Goal: Task Accomplishment & Management: Manage account settings

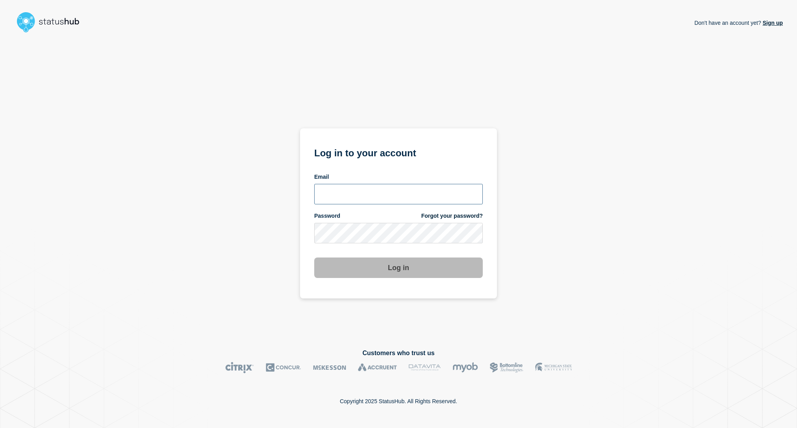
type input "[EMAIL_ADDRESS][DOMAIN_NAME]"
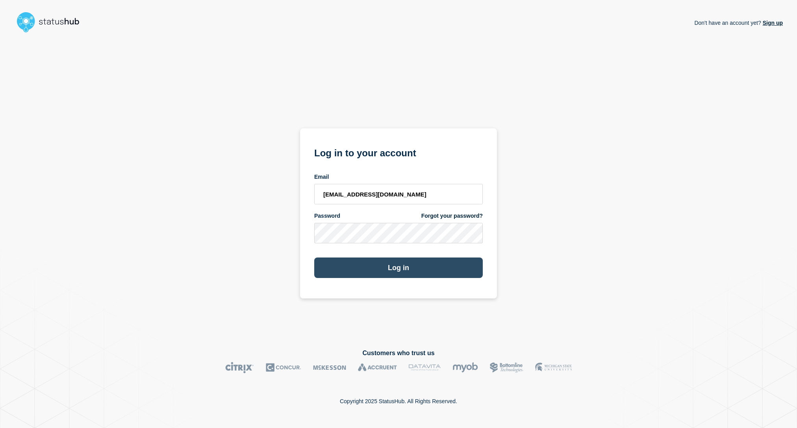
click at [418, 268] on button "Log in" at bounding box center [398, 267] width 168 height 20
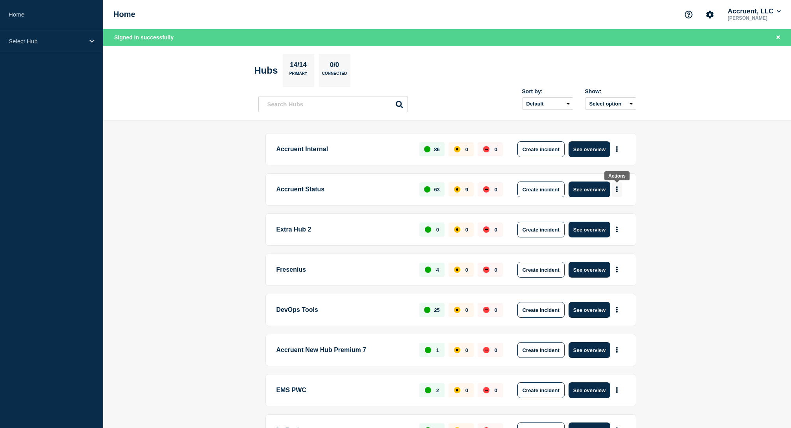
click at [616, 191] on icon "More actions" at bounding box center [617, 189] width 2 height 6
click at [598, 189] on button "See overview" at bounding box center [589, 189] width 42 height 16
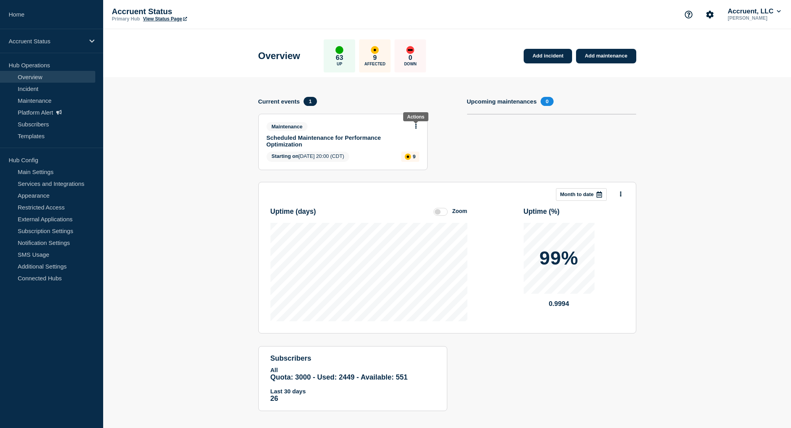
click at [415, 128] on icon at bounding box center [416, 126] width 2 height 5
click at [412, 154] on link "Edit maintenance" at bounding box center [414, 155] width 43 height 6
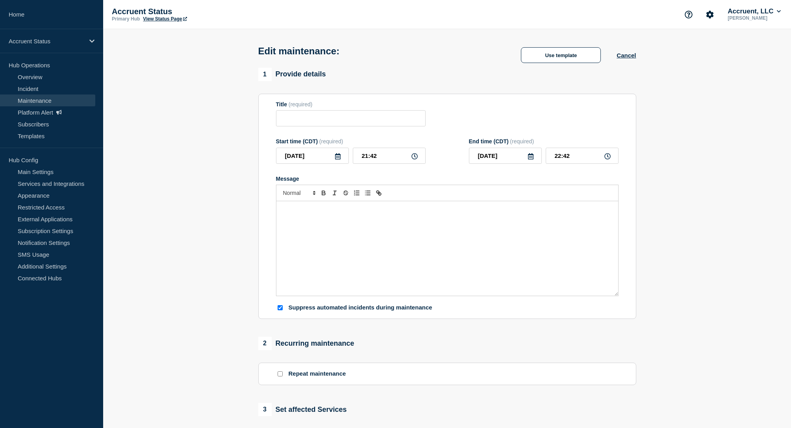
type input "Scheduled Maintenance for Performance Optimization"
type input "20:00"
type input "2025-09-25"
type input "00:00"
checkbox input "true"
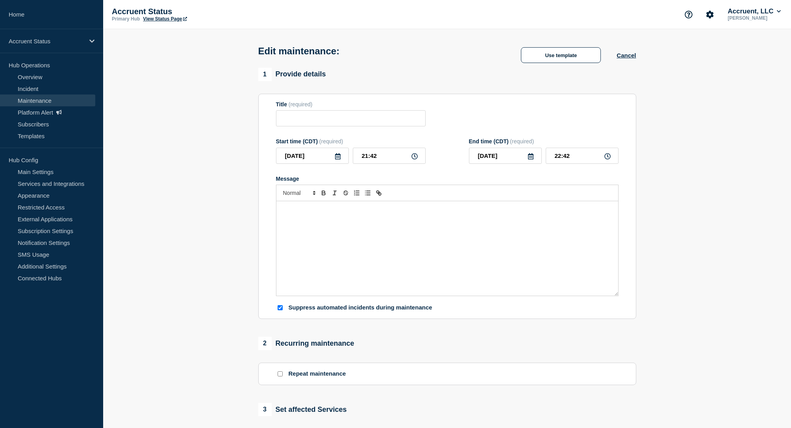
checkbox input "false"
checkbox input "true"
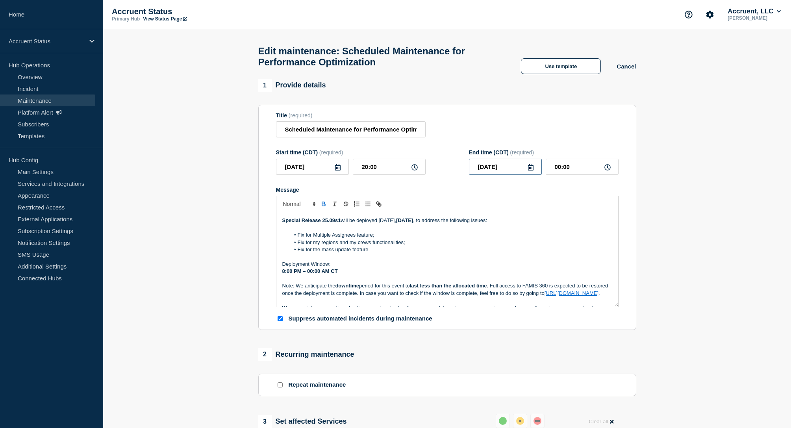
click at [504, 171] on input "2025-09-25" at bounding box center [505, 167] width 73 height 16
click at [522, 259] on div "24" at bounding box center [518, 255] width 11 height 11
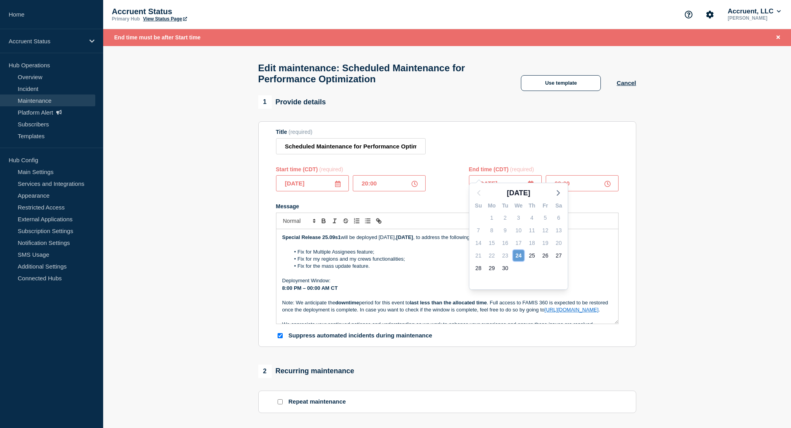
type input "2025-09-24"
click at [557, 187] on input "00:00" at bounding box center [582, 183] width 73 height 16
click at [561, 187] on input "00:00" at bounding box center [582, 183] width 73 height 16
type input "21:45"
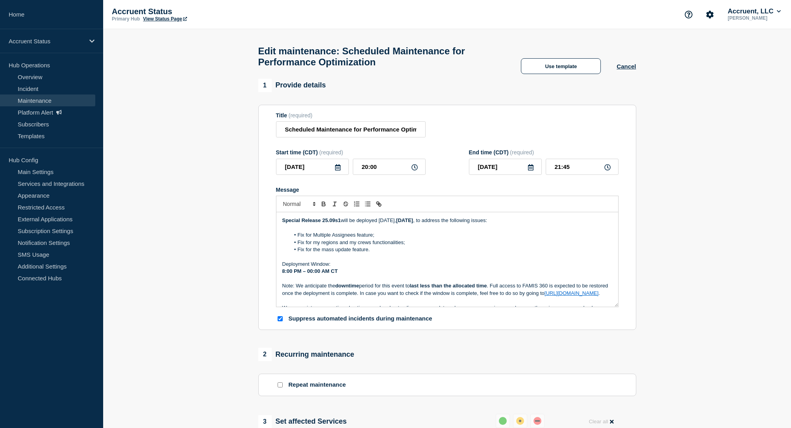
click at [626, 184] on section "Title (required) Scheduled Maintenance for Performance Optimization Start time …" at bounding box center [447, 218] width 378 height 226
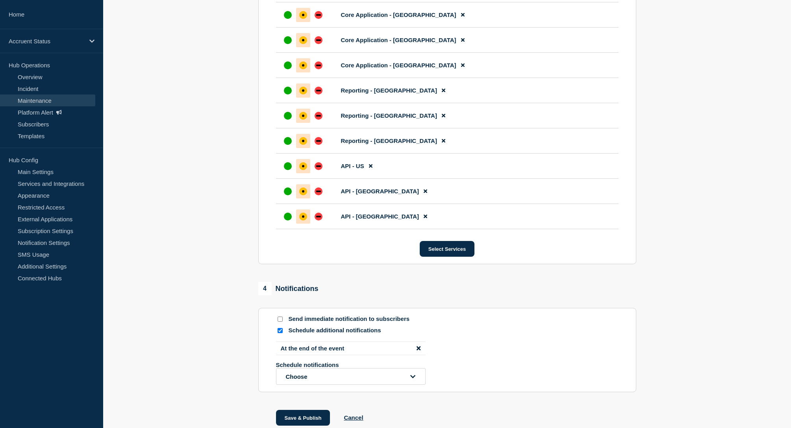
scroll to position [522, 0]
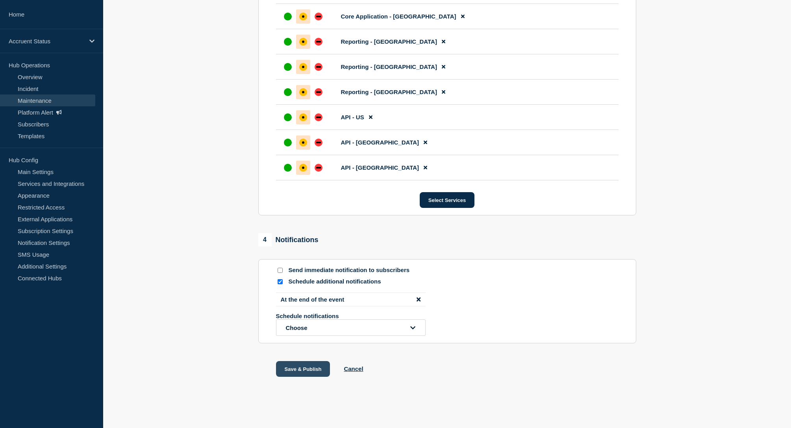
click at [300, 366] on button "Save & Publish" at bounding box center [303, 369] width 54 height 16
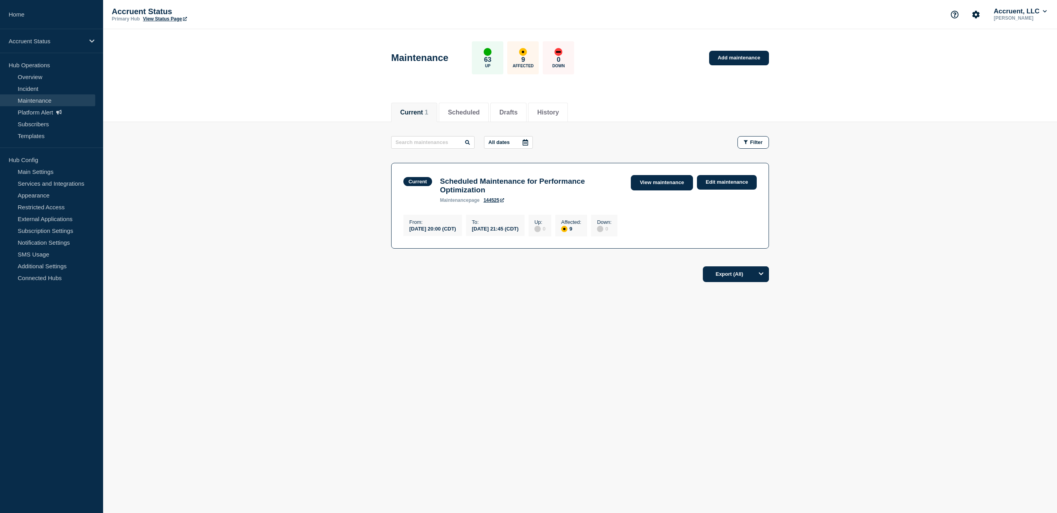
click at [661, 187] on link "View maintenance" at bounding box center [662, 182] width 62 height 15
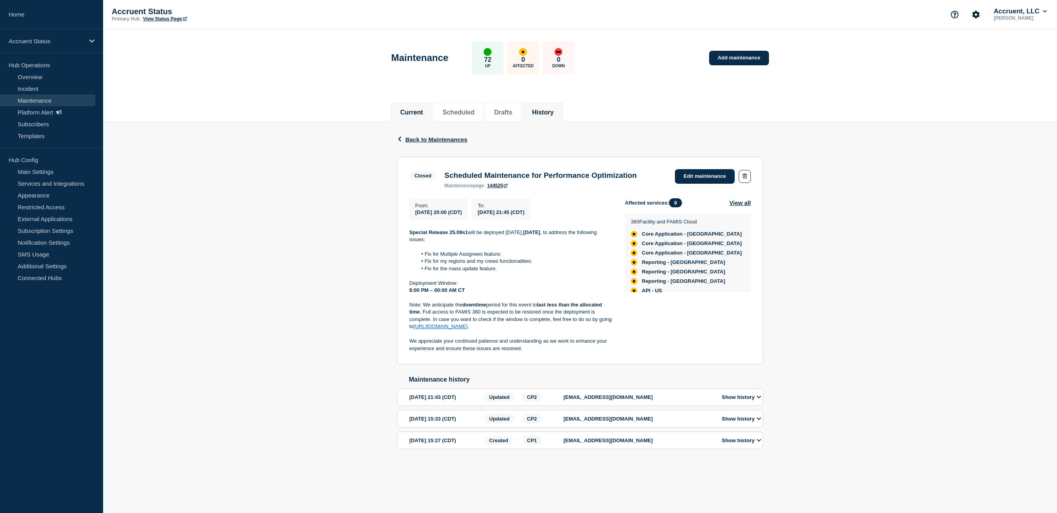
click at [421, 113] on button "Current" at bounding box center [411, 112] width 23 height 7
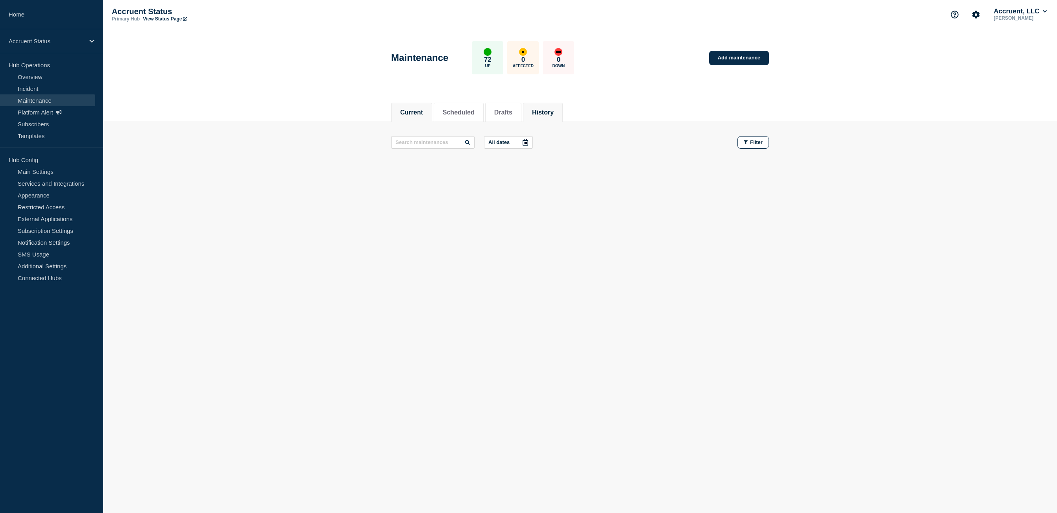
click at [560, 117] on li "History" at bounding box center [543, 112] width 40 height 19
